Goal: Transaction & Acquisition: Subscribe to service/newsletter

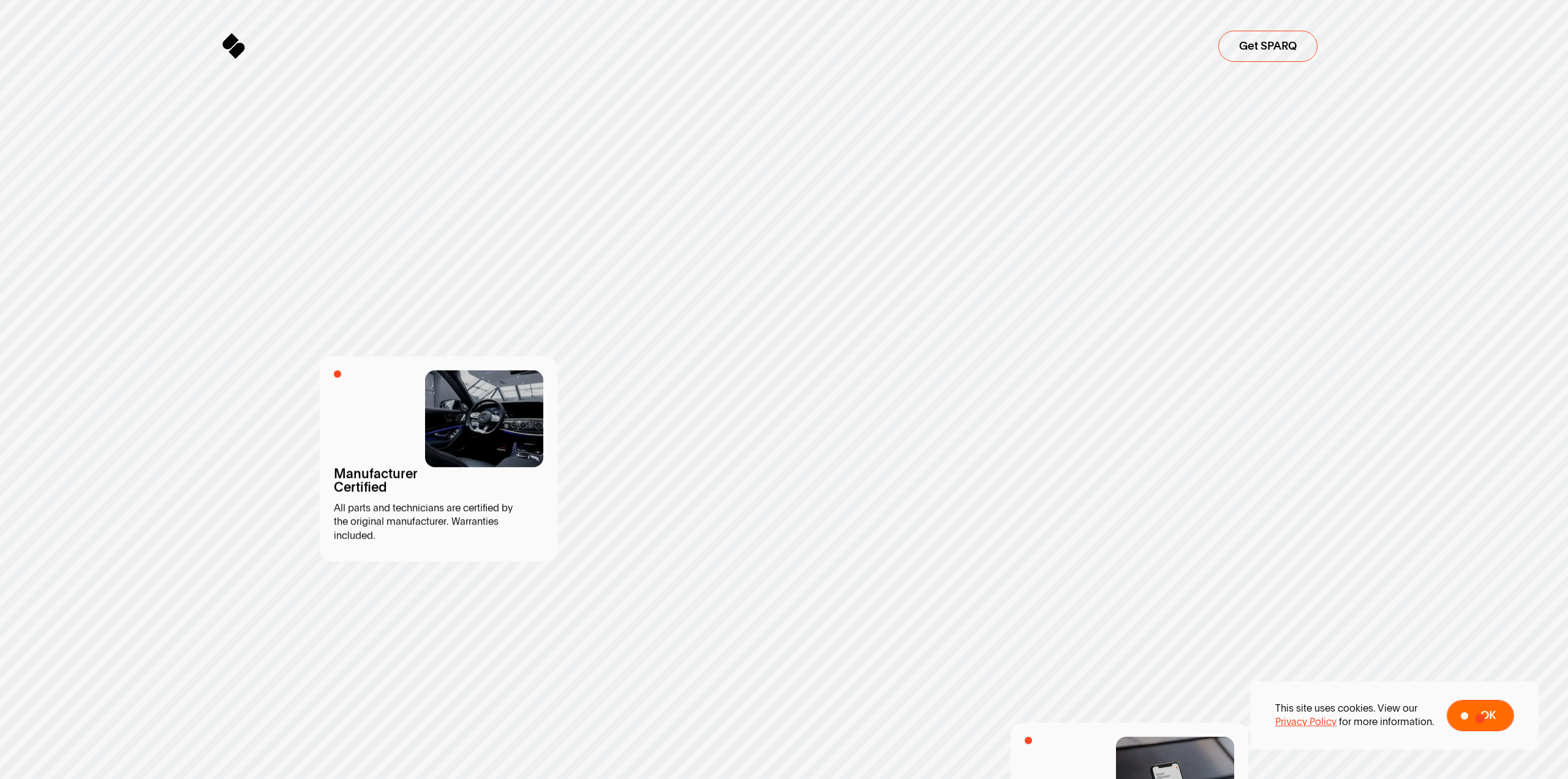
click at [1480, 718] on span "Ok" at bounding box center [1488, 715] width 15 height 12
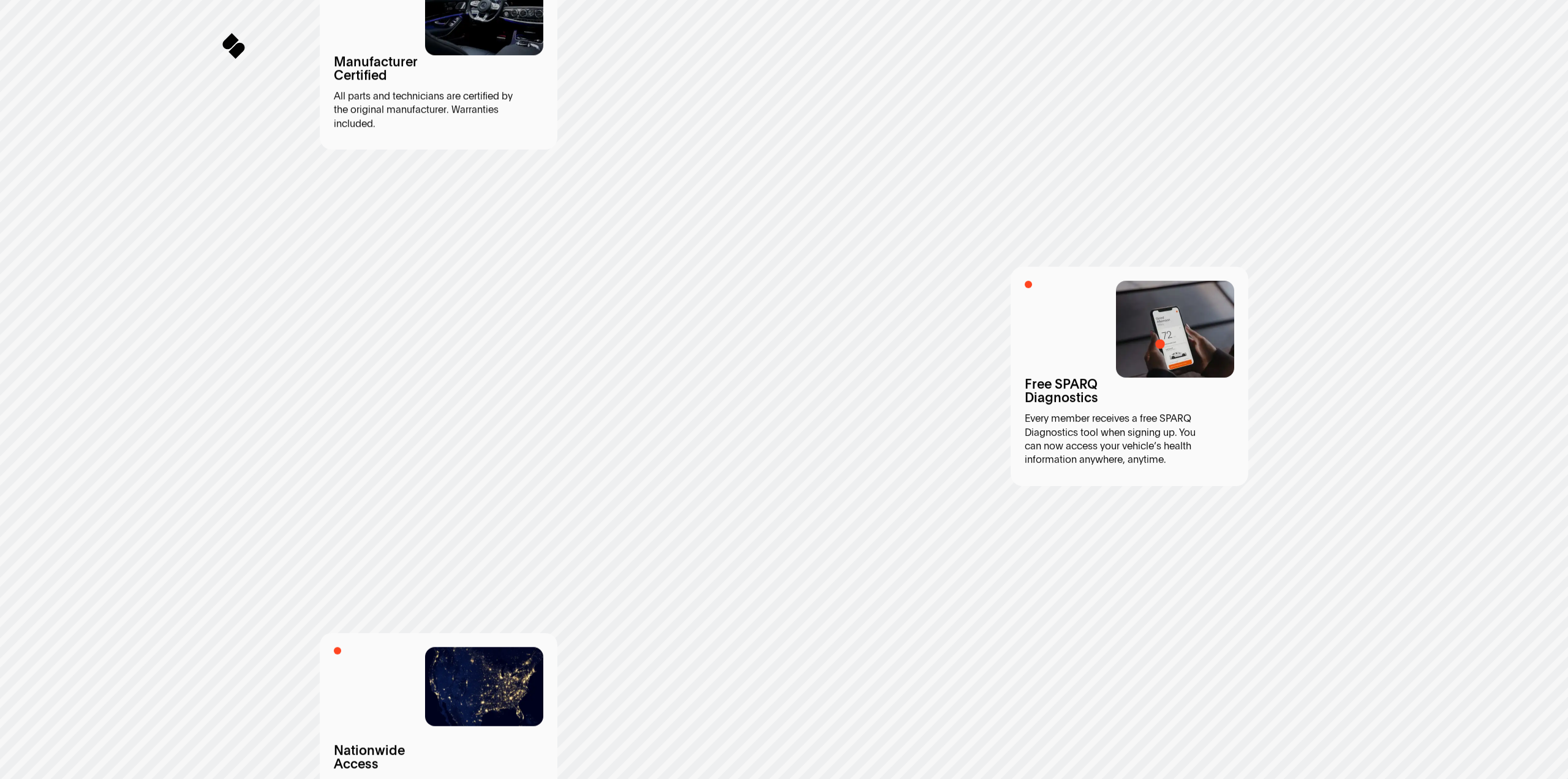
click at [1160, 343] on img at bounding box center [1175, 329] width 118 height 97
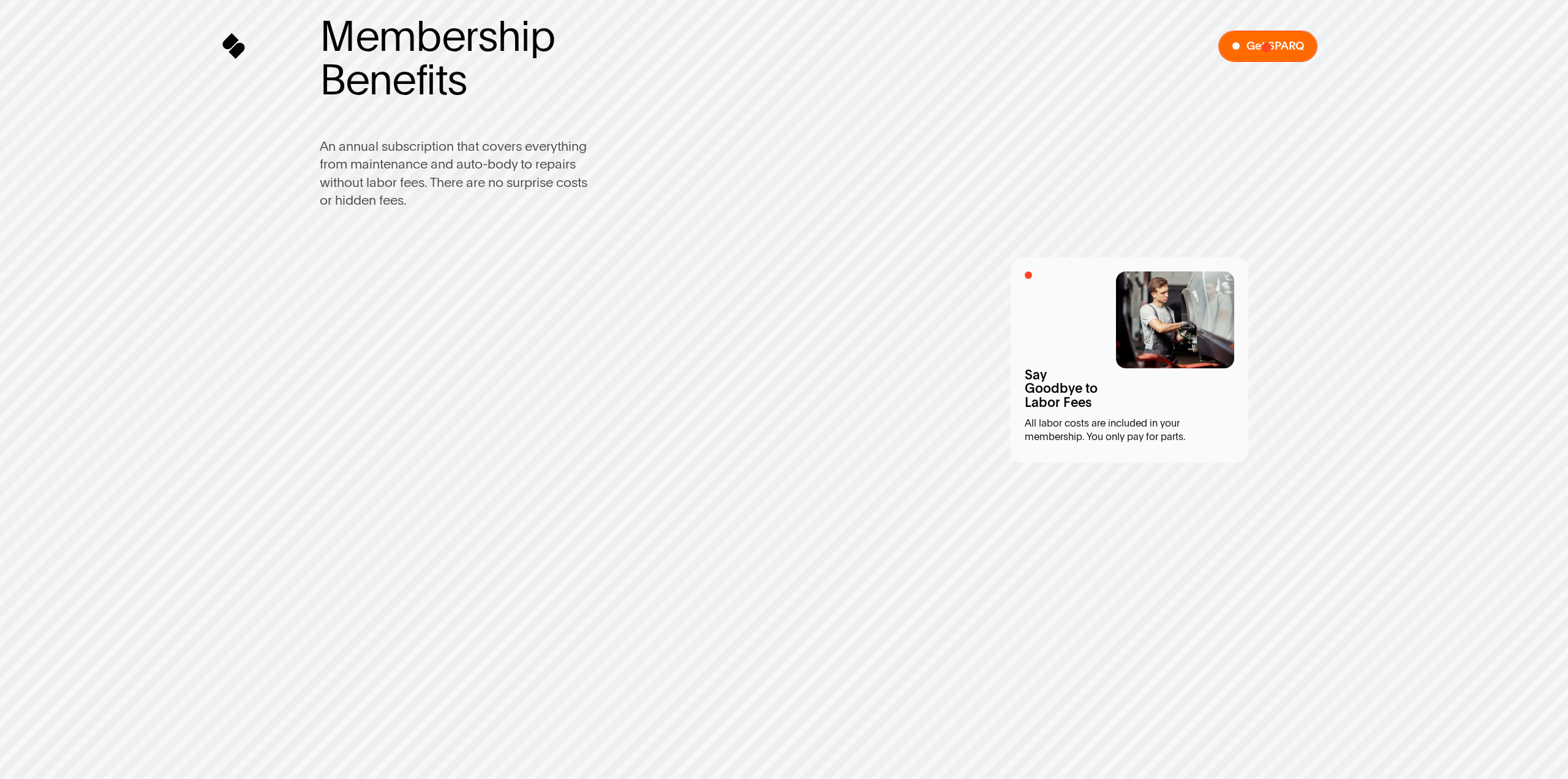
click at [1267, 47] on span "Get SPARQ" at bounding box center [1275, 46] width 58 height 12
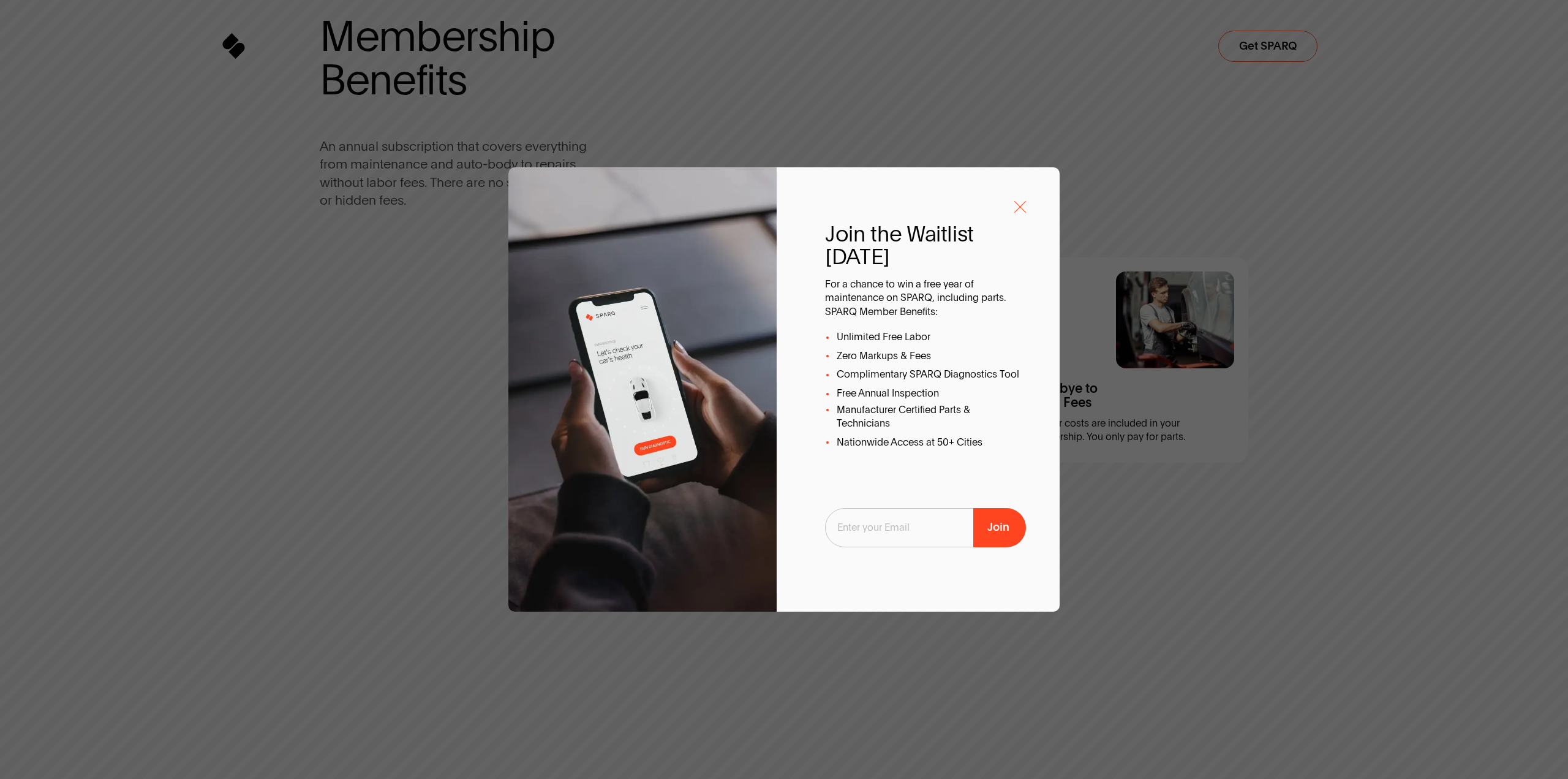
click at [1019, 204] on icon "Sign Up to SPARQ emails" at bounding box center [1020, 207] width 12 height 12
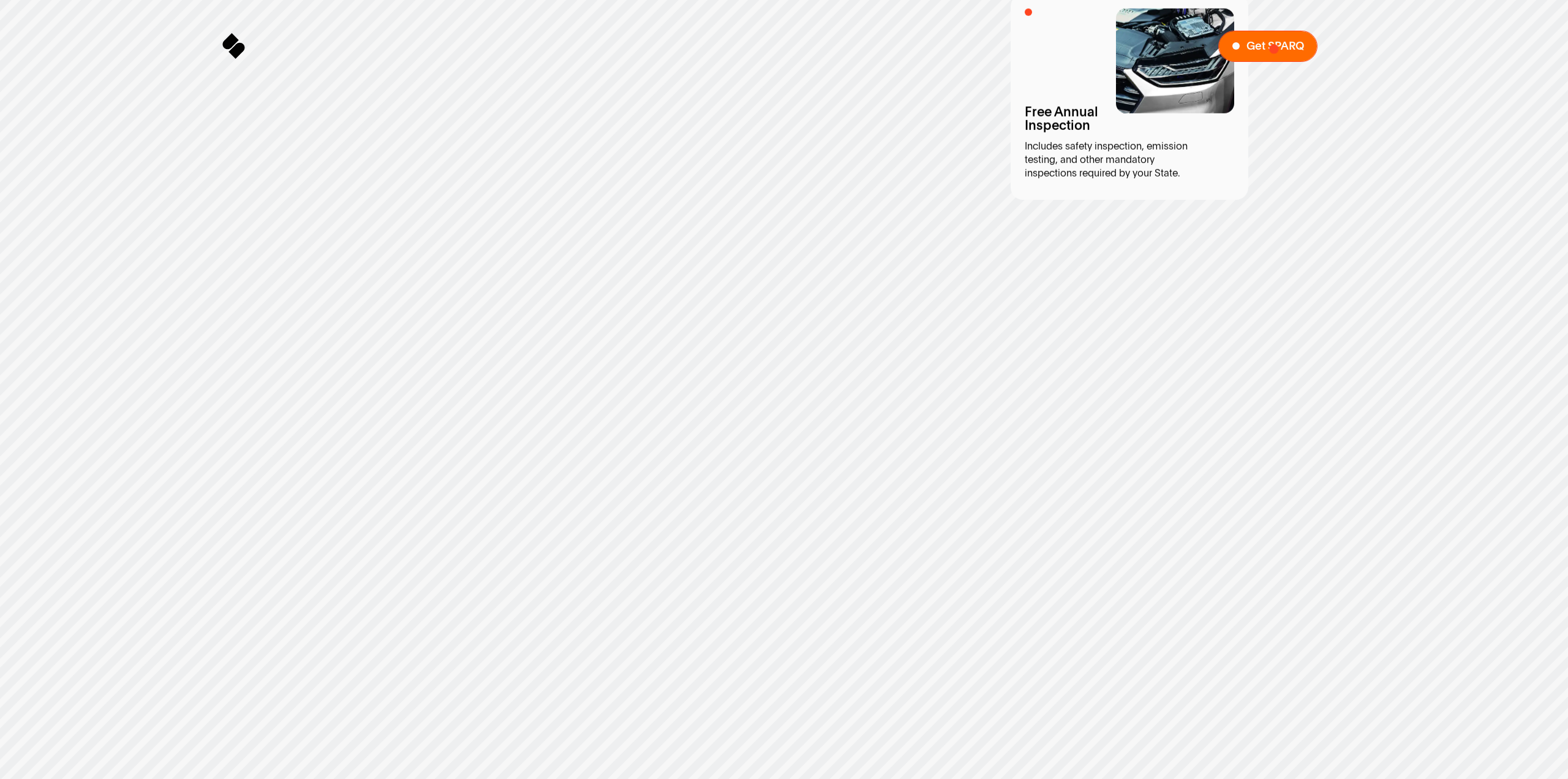
click at [1274, 47] on span "Get SPARQ" at bounding box center [1275, 46] width 58 height 12
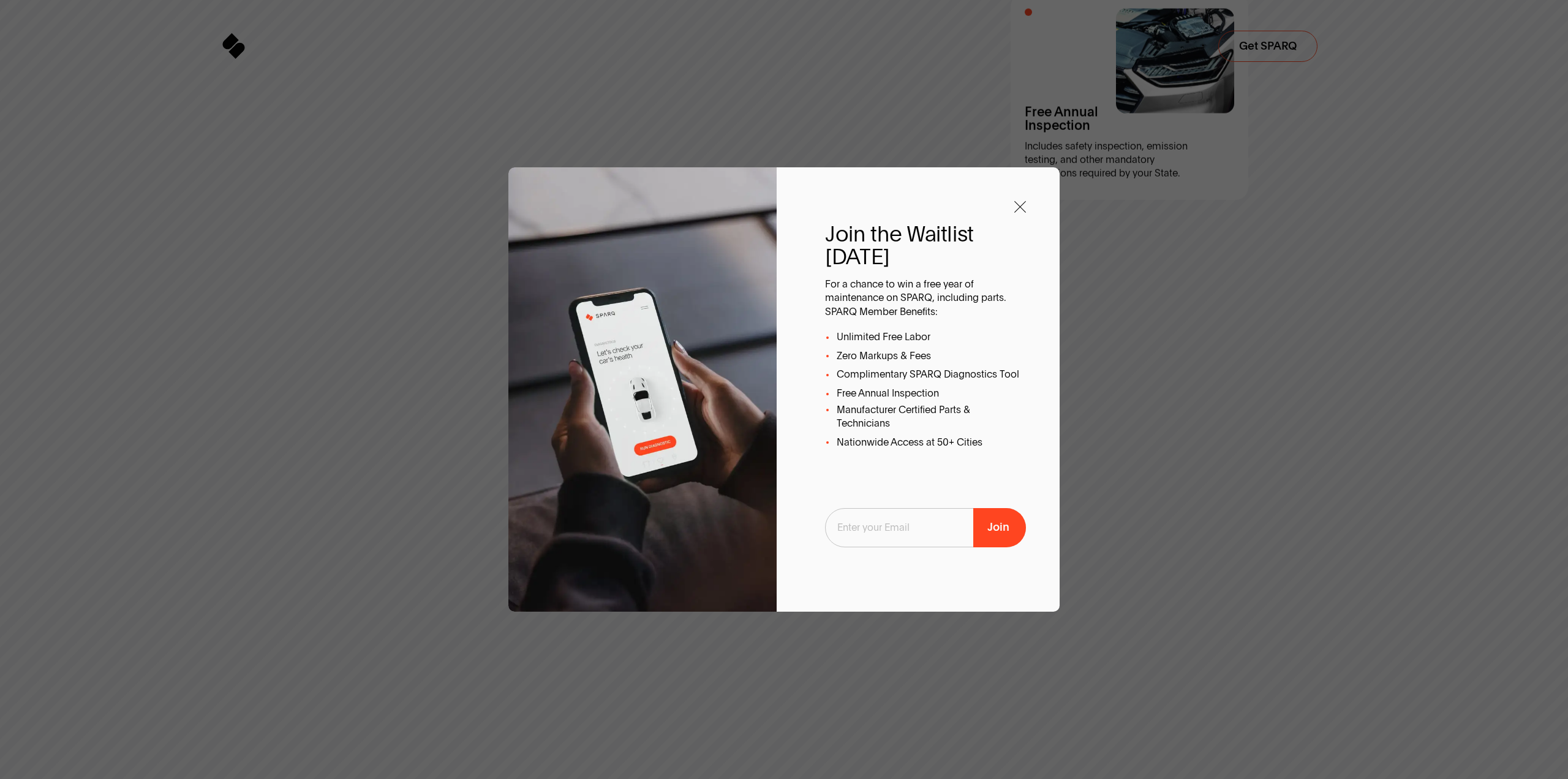
click at [881, 528] on input "Sign Up to SPARQ emails" at bounding box center [925, 528] width 201 height 39
click at [1026, 204] on icon "Sign Up to SPARQ emails" at bounding box center [1020, 207] width 12 height 12
